Goal: Use online tool/utility: Utilize a website feature to perform a specific function

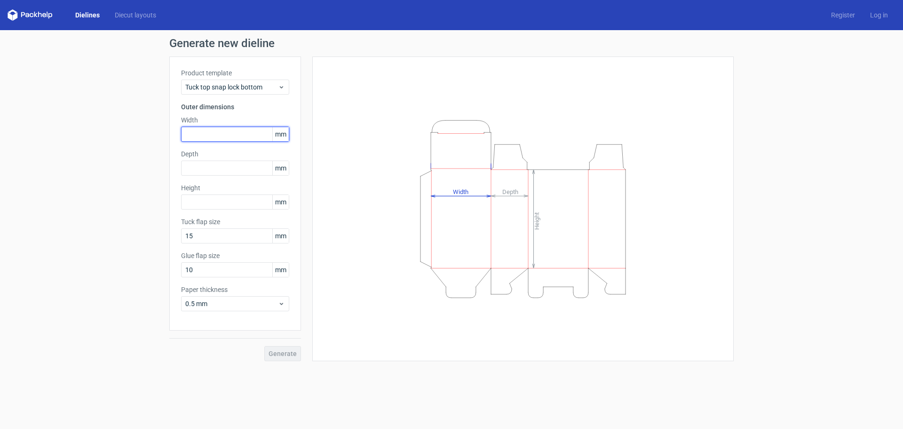
click at [204, 134] on input "text" at bounding box center [235, 134] width 108 height 15
type input "166"
click at [218, 171] on input "text" at bounding box center [235, 167] width 108 height 15
type input "144"
click at [214, 207] on input "text" at bounding box center [235, 201] width 108 height 15
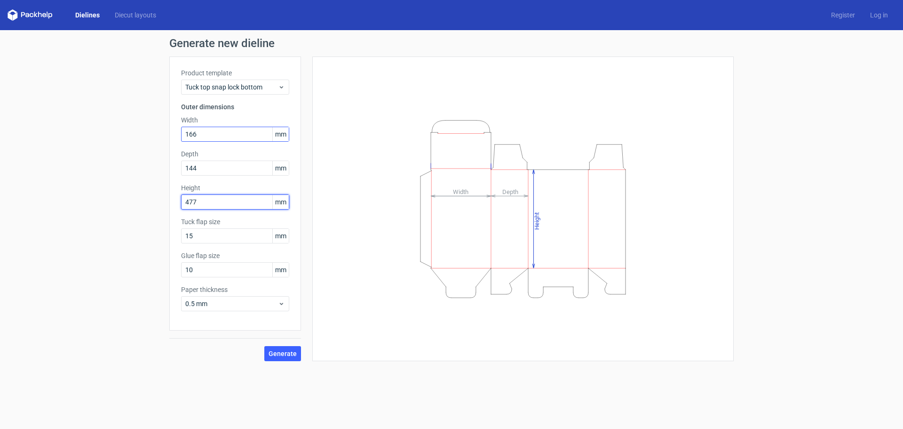
type input "477"
drag, startPoint x: 216, startPoint y: 140, endPoint x: 164, endPoint y: 138, distance: 52.3
click at [164, 138] on div "Generate new dieline Product template Tuck top snap lock bottom Outer dimension…" at bounding box center [451, 199] width 903 height 338
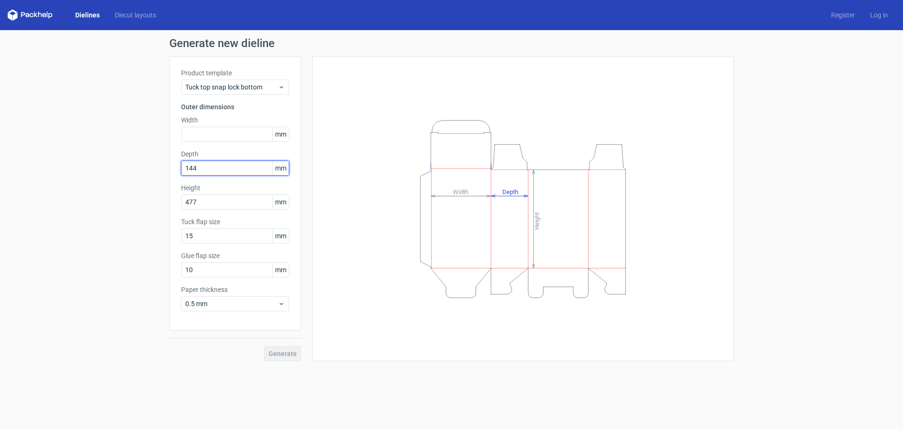
drag, startPoint x: 206, startPoint y: 170, endPoint x: 173, endPoint y: 173, distance: 33.1
click at [175, 174] on div "Product template Tuck top snap lock bottom Outer dimensions Width mm Depth 144 …" at bounding box center [235, 193] width 132 height 274
drag, startPoint x: 207, startPoint y: 200, endPoint x: 162, endPoint y: 197, distance: 44.9
click at [175, 200] on div "Product template Tuck top snap lock bottom Outer dimensions Width mm Depth mm H…" at bounding box center [235, 193] width 132 height 274
click at [234, 133] on input "text" at bounding box center [235, 134] width 108 height 15
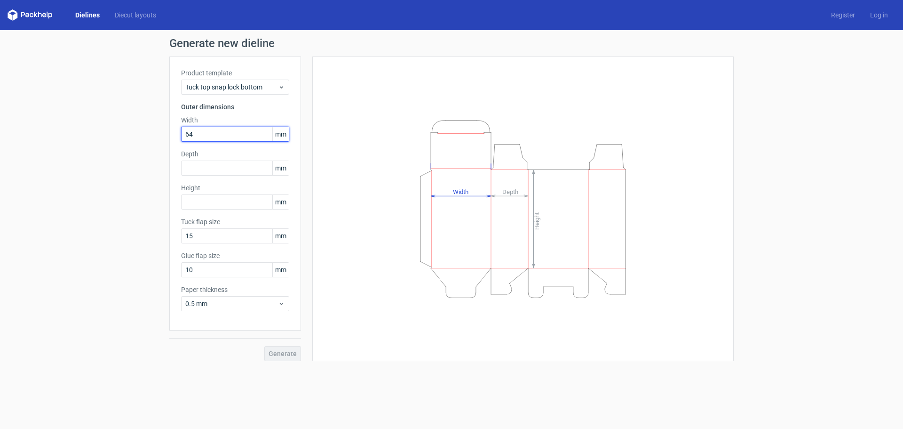
type input "64"
type input "44"
type input "98"
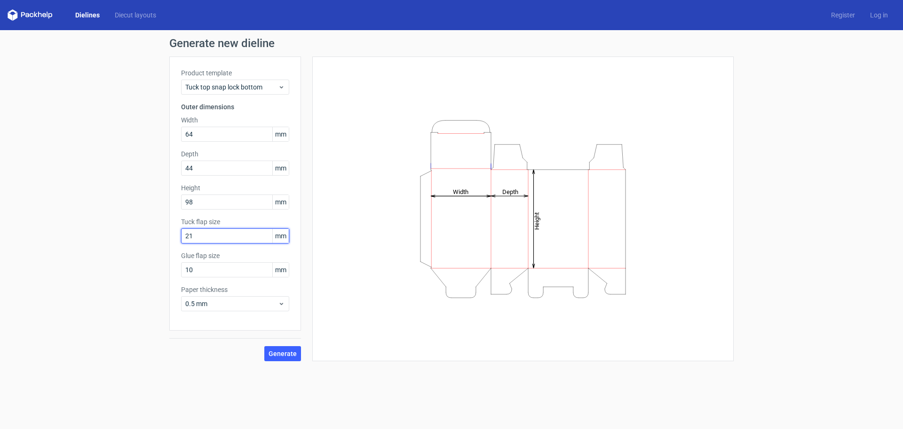
drag, startPoint x: 210, startPoint y: 240, endPoint x: 167, endPoint y: 238, distance: 43.4
click at [167, 239] on div "Generate new dieline Product template Tuck top snap lock bottom Outer dimension…" at bounding box center [451, 199] width 903 height 338
type input "23"
type input "21"
click at [279, 350] on button "Generate" at bounding box center [282, 353] width 37 height 15
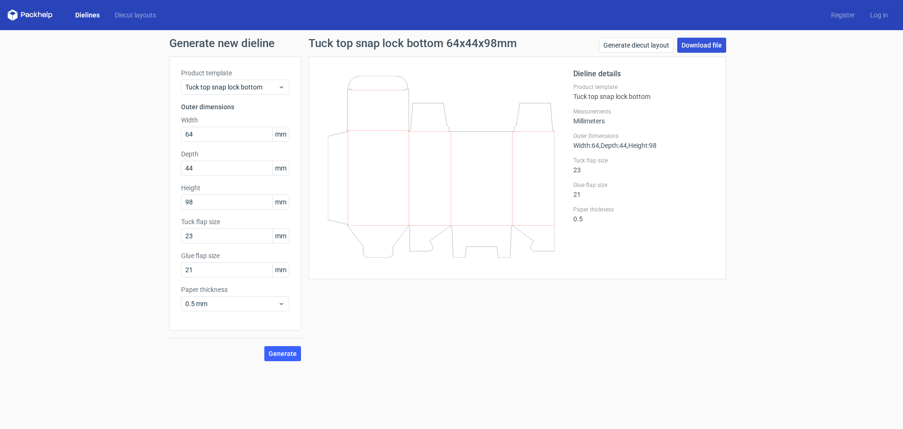
click at [686, 45] on link "Download file" at bounding box center [702, 45] width 49 height 15
